Goal: Task Accomplishment & Management: Use online tool/utility

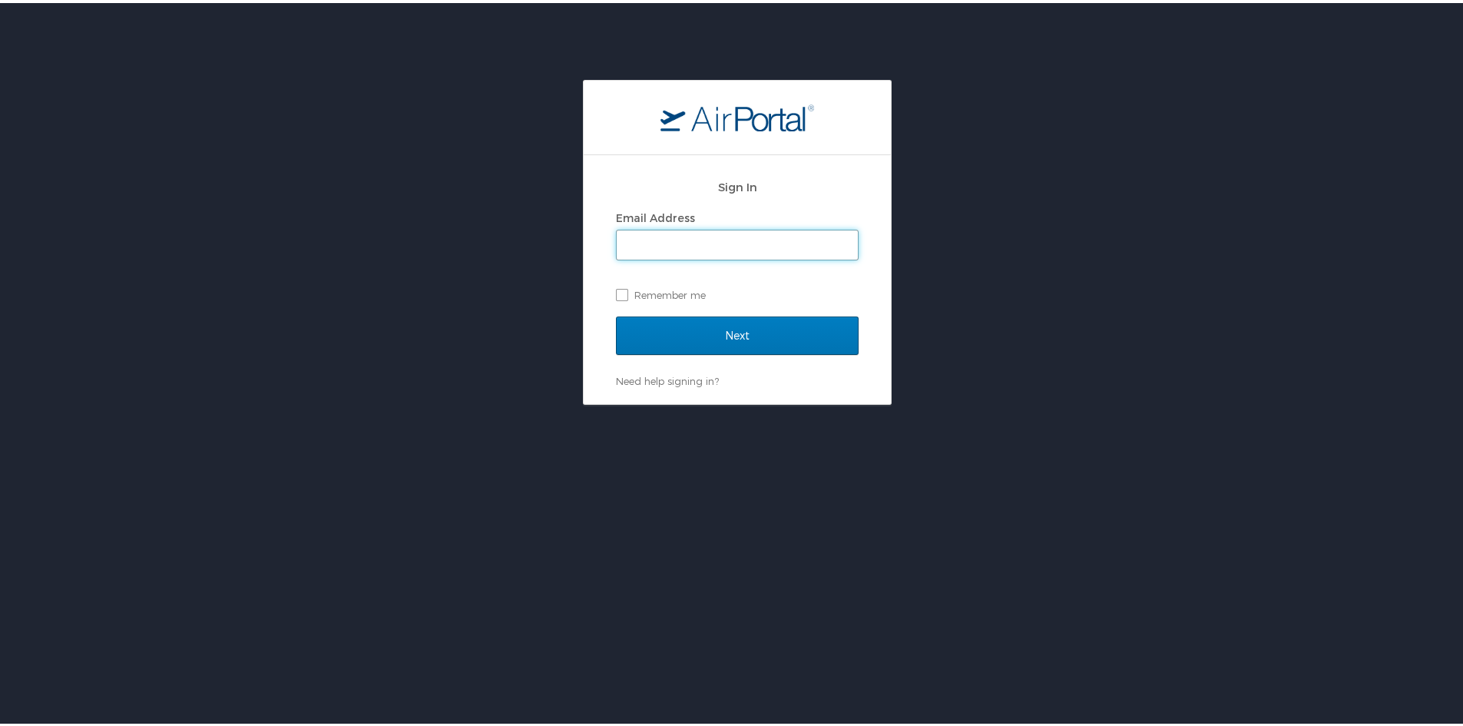
click at [722, 237] on input "Email Address" at bounding box center [737, 241] width 241 height 29
paste input "janegregoire@registrypartners.com"
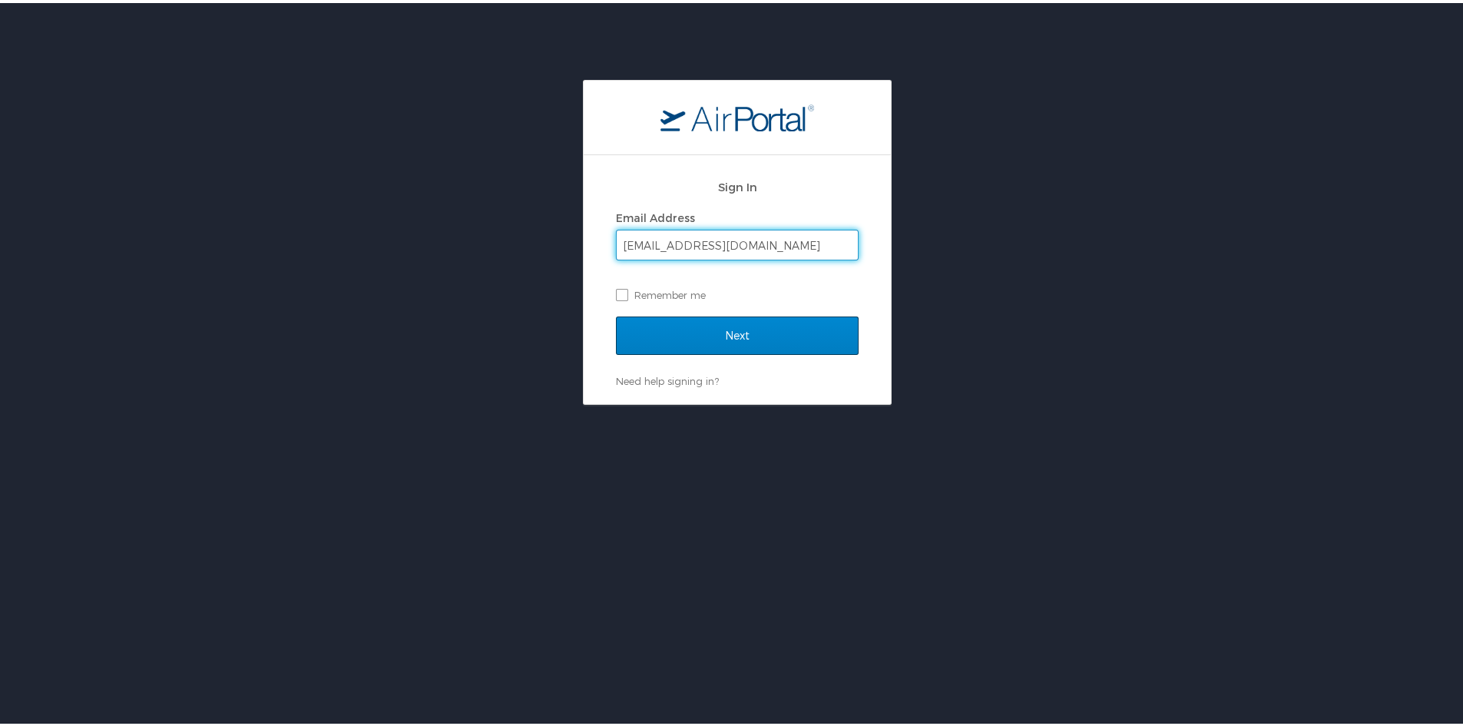
type input "janegregoire@registrypartners.com"
click at [730, 327] on input "Next" at bounding box center [737, 332] width 243 height 38
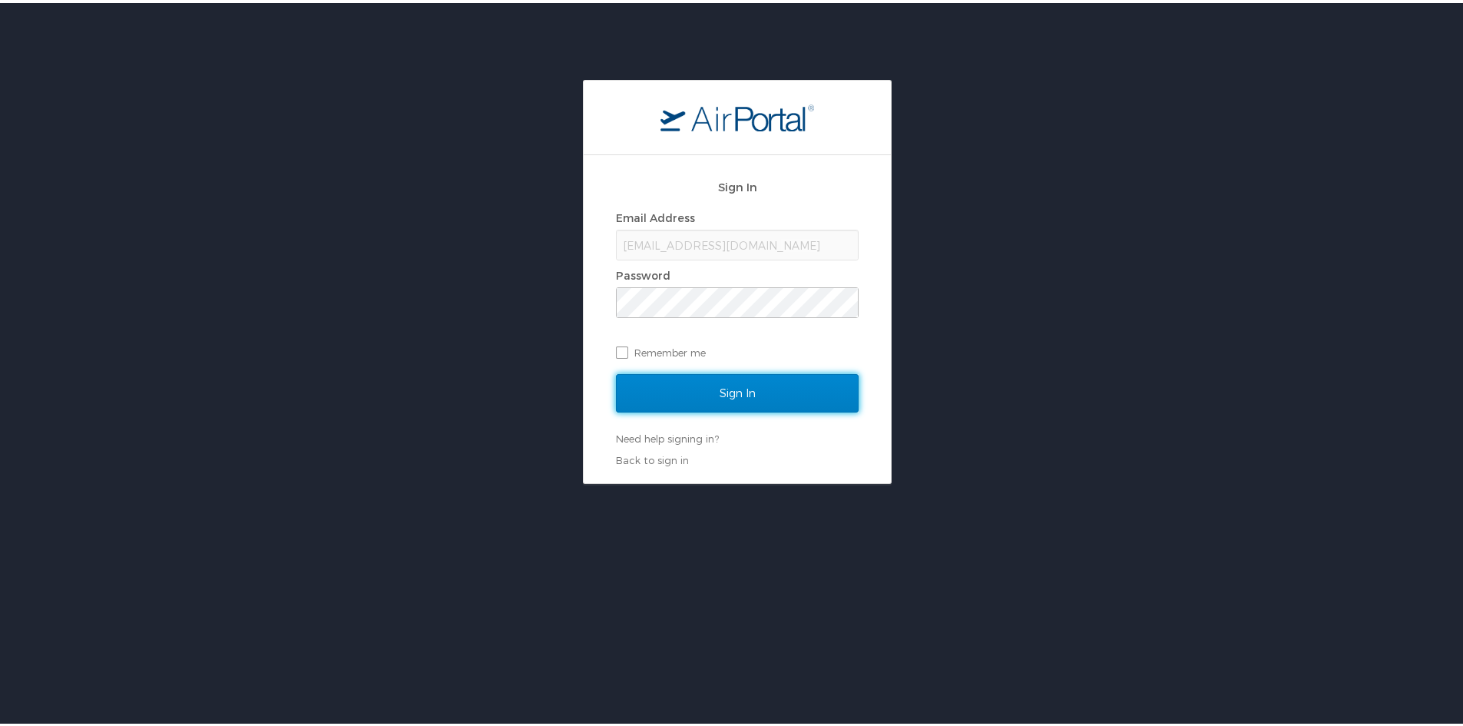
click at [730, 391] on input "Sign In" at bounding box center [737, 390] width 243 height 38
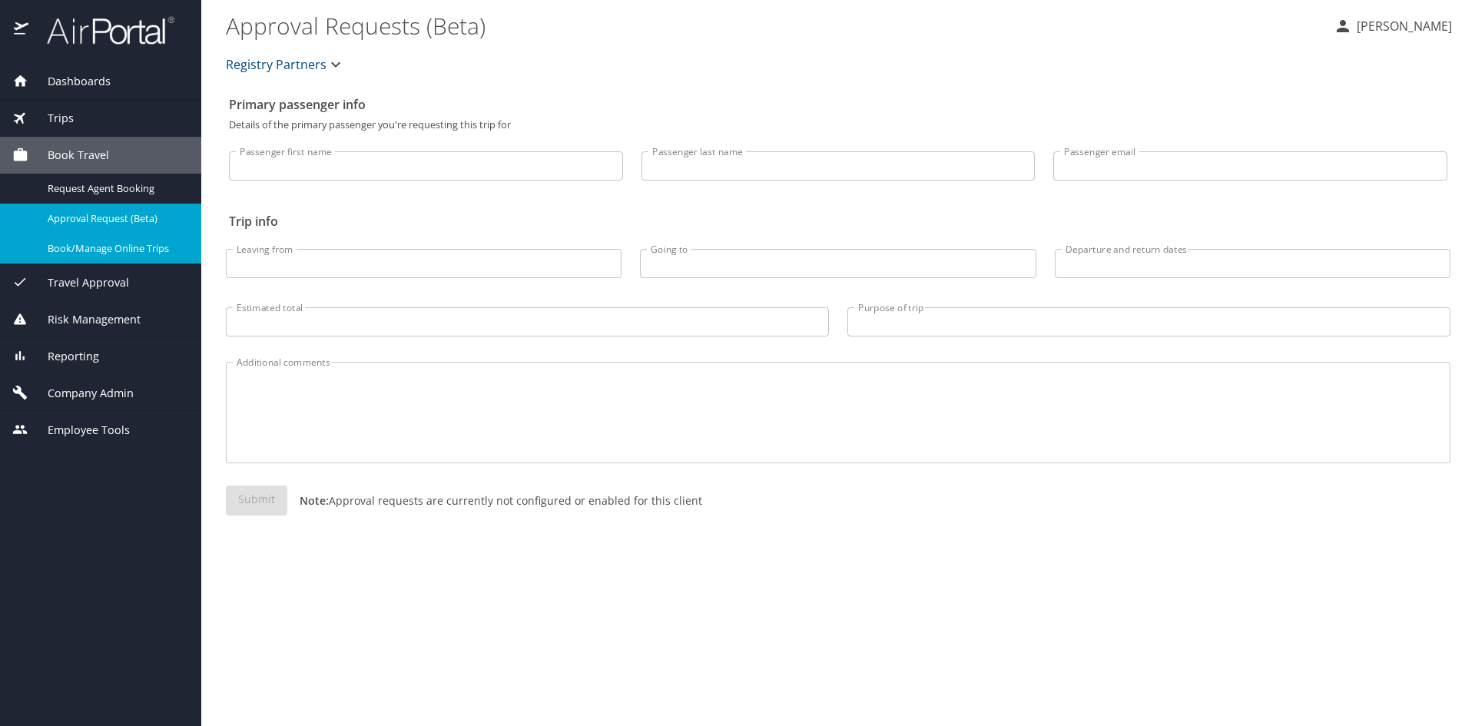
click at [81, 256] on span "Book/Manage Online Trips" at bounding box center [115, 248] width 135 height 15
click at [46, 257] on div "Book/Manage Online Trips" at bounding box center [100, 249] width 177 height 18
click at [1352, 29] on p "[PERSON_NAME]" at bounding box center [1402, 26] width 100 height 18
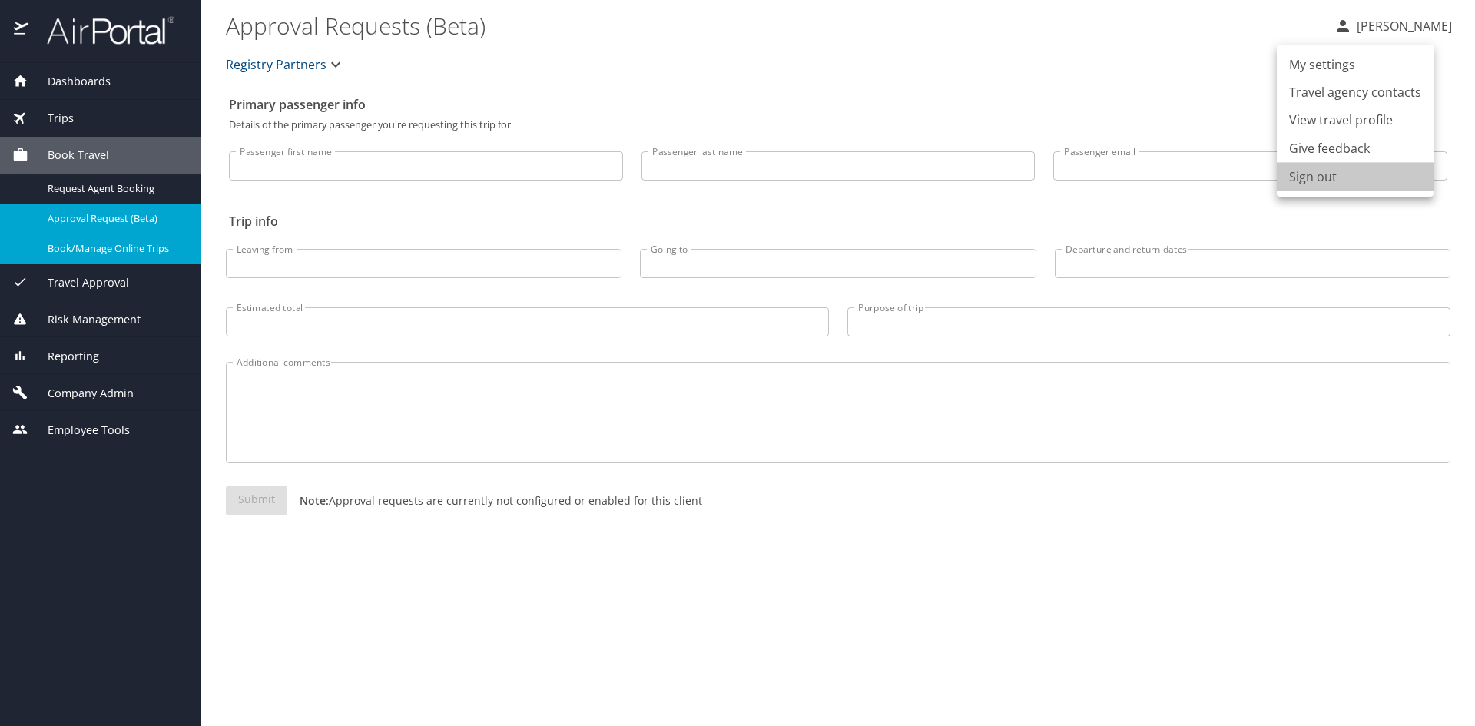
click at [1323, 190] on li "Sign out" at bounding box center [1355, 177] width 157 height 28
